Goal: Navigation & Orientation: Find specific page/section

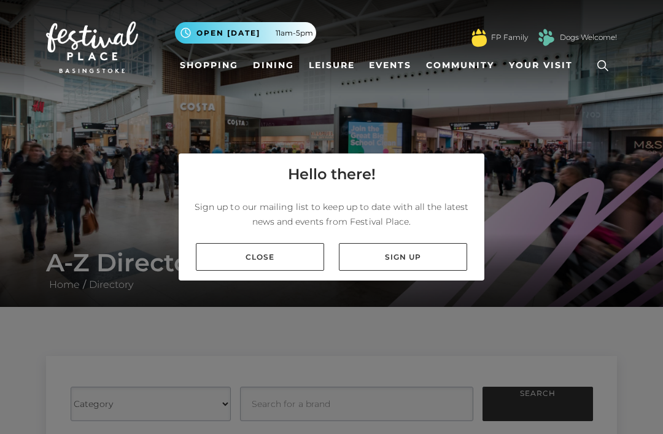
click at [270, 271] on link "Close" at bounding box center [260, 257] width 128 height 28
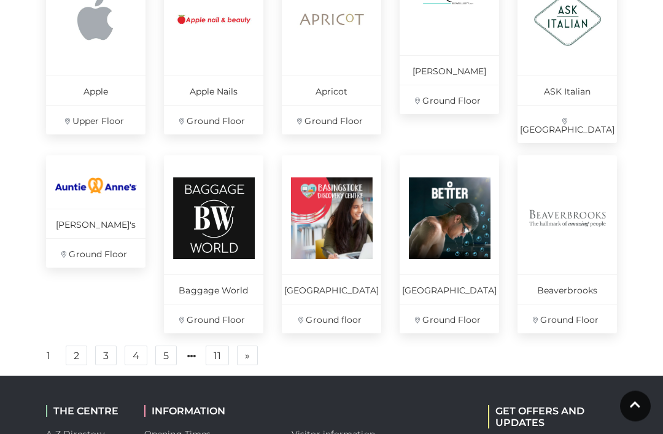
scroll to position [810, 0]
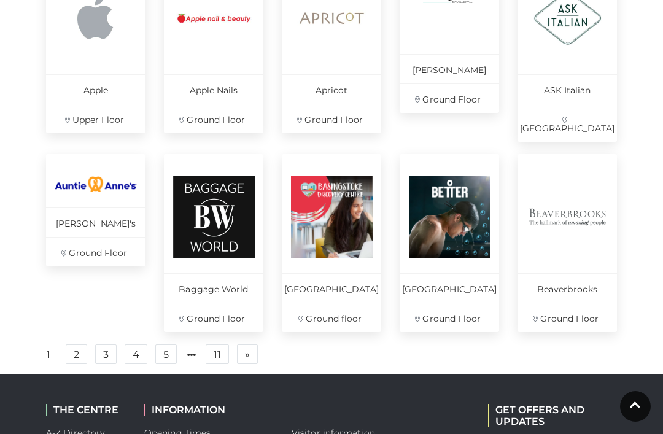
click at [79, 351] on link "2" at bounding box center [76, 355] width 21 height 20
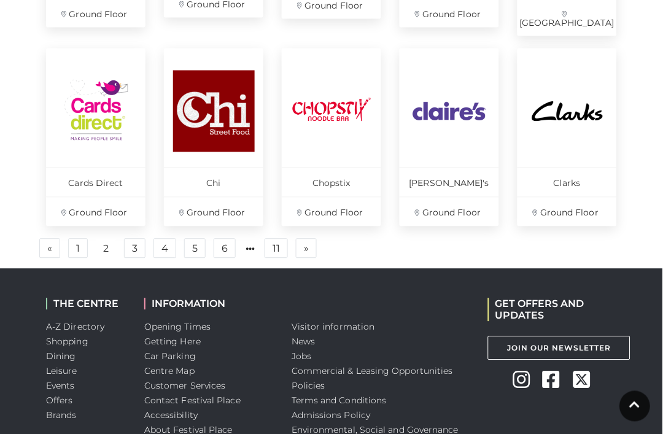
scroll to position [953, 0]
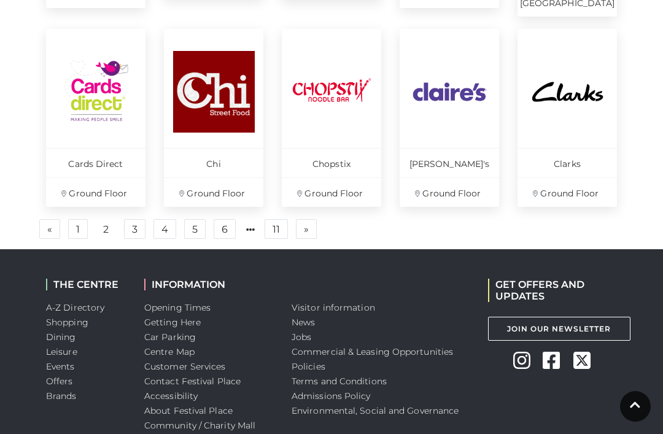
click at [111, 220] on link "2" at bounding box center [106, 230] width 20 height 20
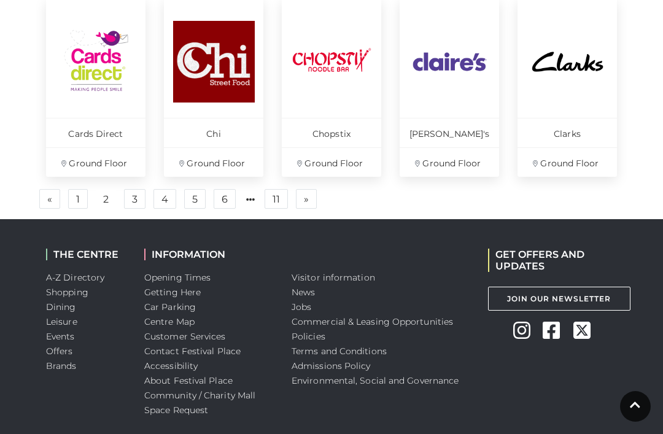
scroll to position [984, 0]
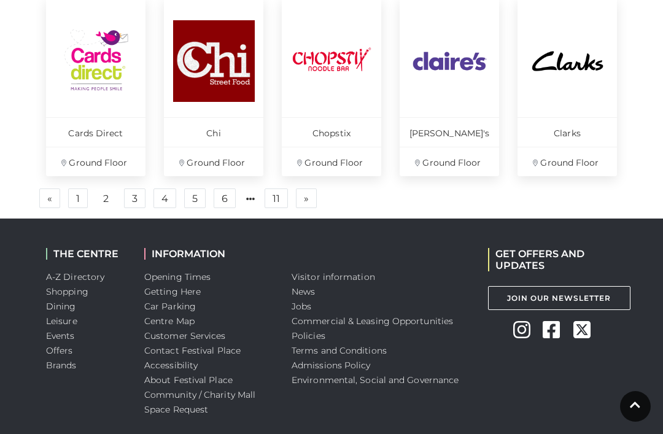
click at [165, 189] on link "4" at bounding box center [165, 199] width 23 height 20
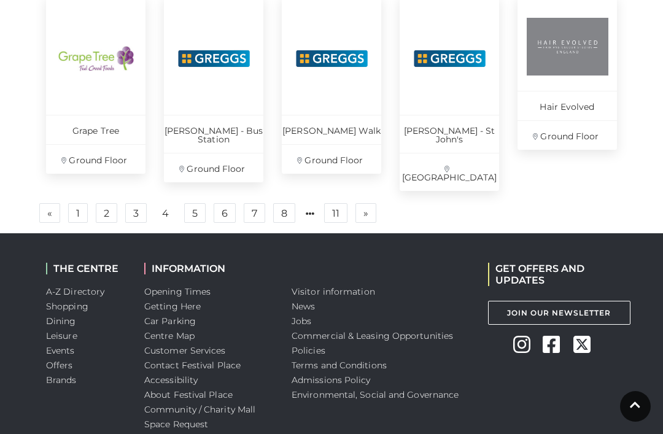
scroll to position [989, 0]
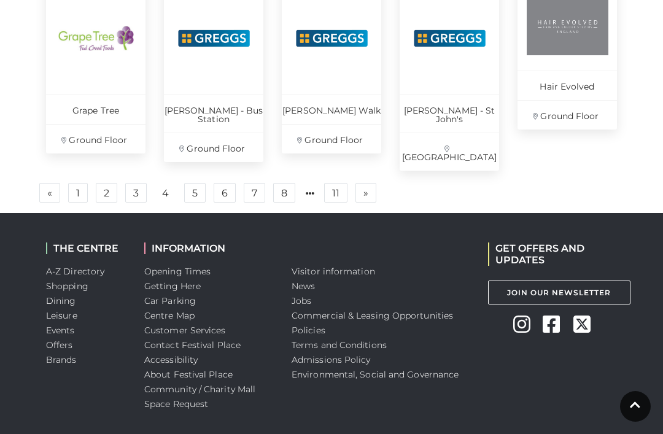
click at [94, 266] on link "A-Z Directory" at bounding box center [75, 271] width 58 height 11
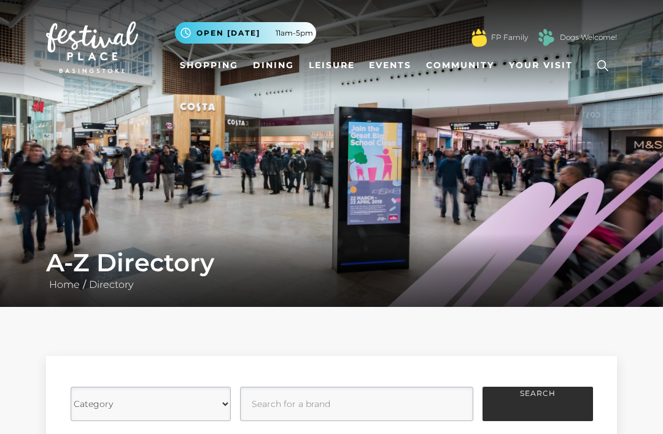
click at [216, 66] on link "Shopping" at bounding box center [209, 65] width 68 height 23
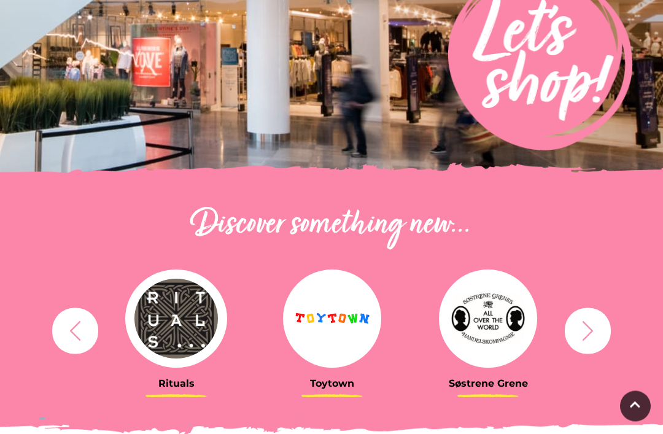
scroll to position [249, 0]
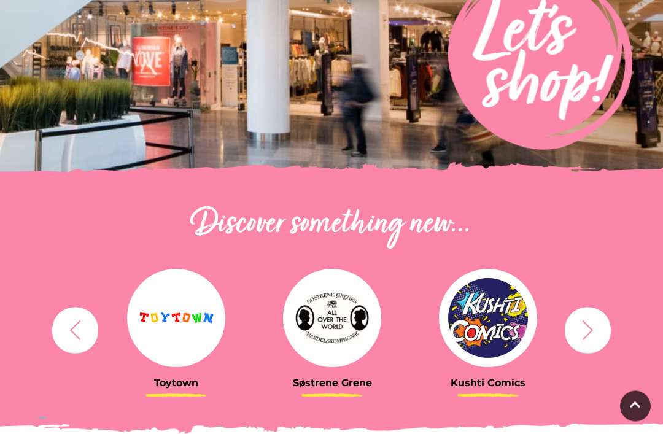
click at [599, 329] on icon "button" at bounding box center [588, 330] width 23 height 23
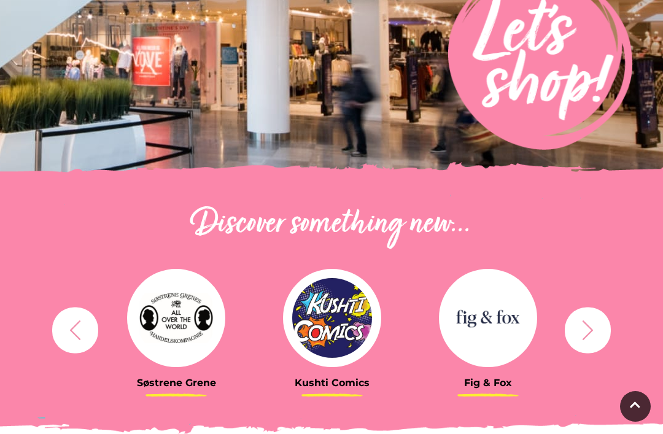
click at [603, 332] on button "button" at bounding box center [588, 330] width 46 height 46
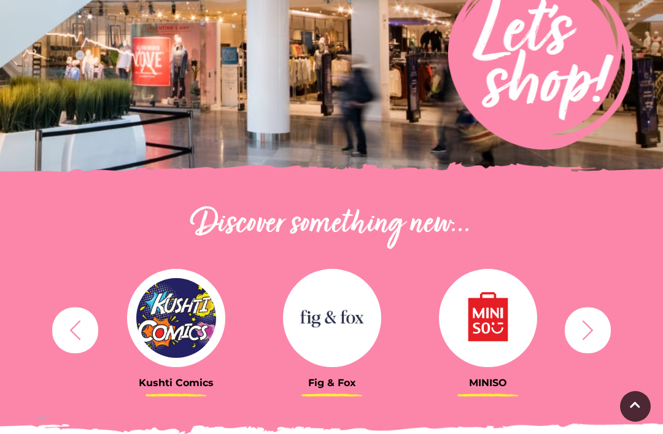
click at [605, 330] on button "button" at bounding box center [588, 330] width 46 height 46
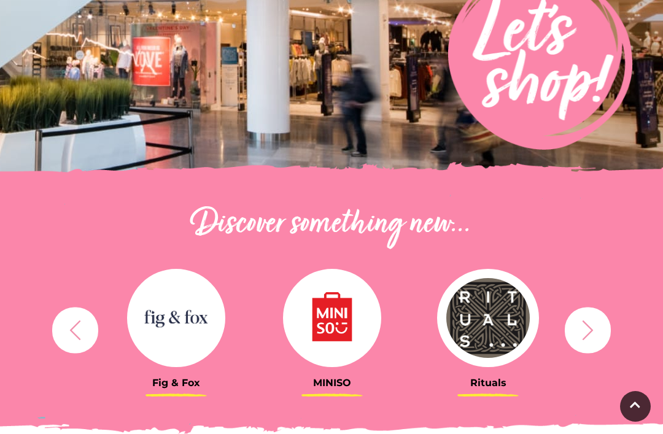
click at [601, 334] on button "button" at bounding box center [588, 330] width 46 height 46
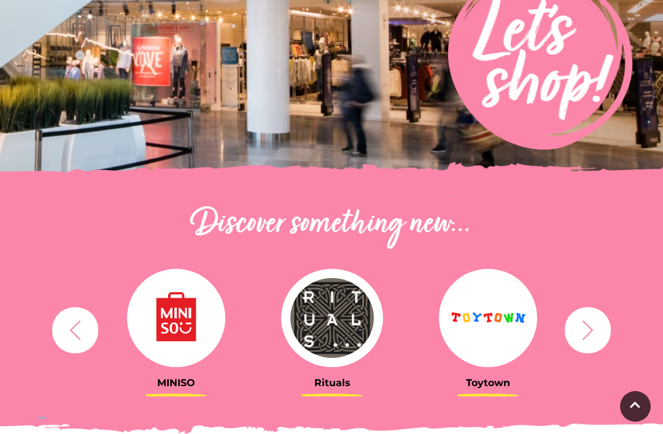
click at [602, 330] on button "button" at bounding box center [588, 330] width 46 height 46
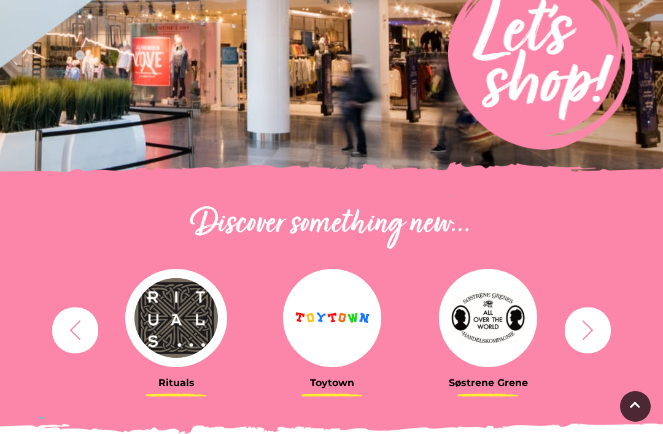
click at [596, 329] on icon "button" at bounding box center [588, 330] width 23 height 23
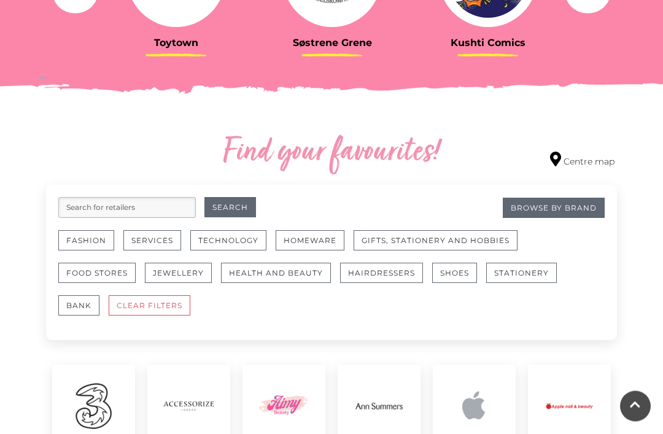
scroll to position [590, 0]
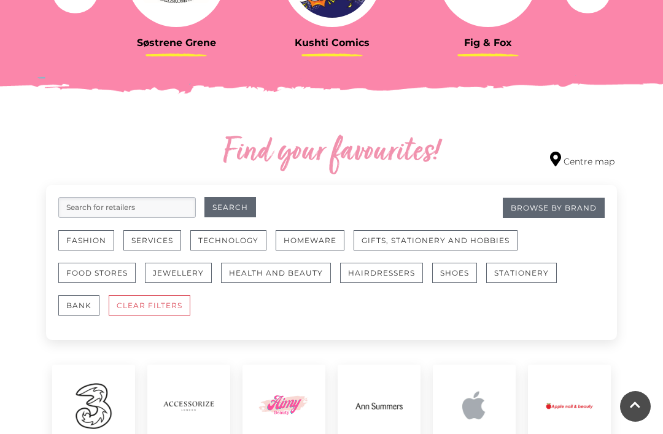
click at [95, 236] on button "Fashion" at bounding box center [86, 240] width 56 height 20
